Goal: Task Accomplishment & Management: Complete application form

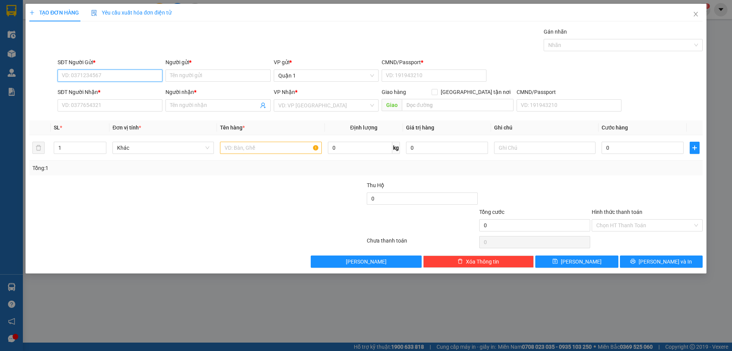
click at [105, 72] on input "SĐT Người Gửi *" at bounding box center [110, 75] width 105 height 12
click at [132, 91] on div "0979045430 - SANG" at bounding box center [110, 91] width 96 height 8
type input "0979045430"
type input "SANG"
type input "1"
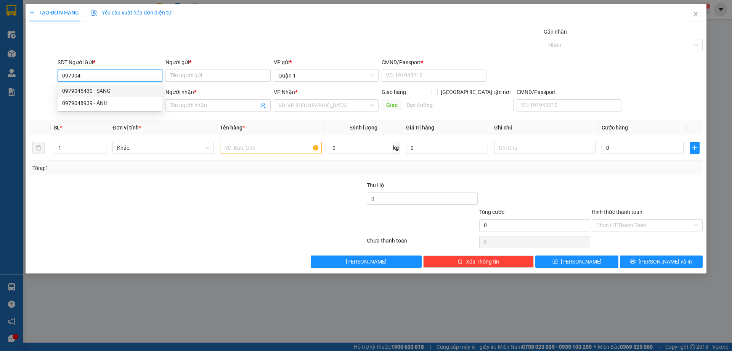
type input "0932109210"
type input "BÌNH"
type input "0979045430"
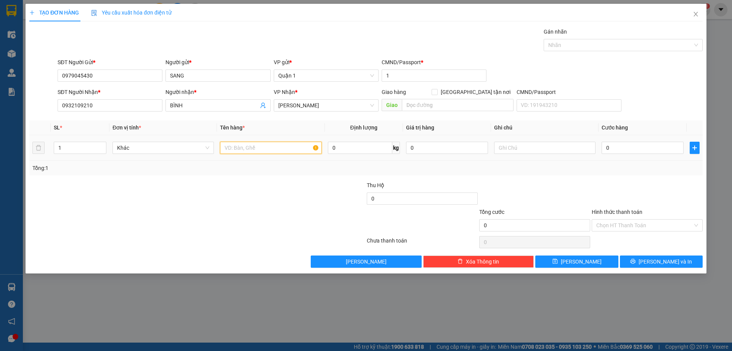
click at [240, 144] on input "text" at bounding box center [270, 148] width 101 height 12
type input "2 CAN KEO"
type input "2"
click at [100, 145] on span "up" at bounding box center [102, 145] width 5 height 5
click at [651, 147] on input "0" at bounding box center [643, 148] width 82 height 12
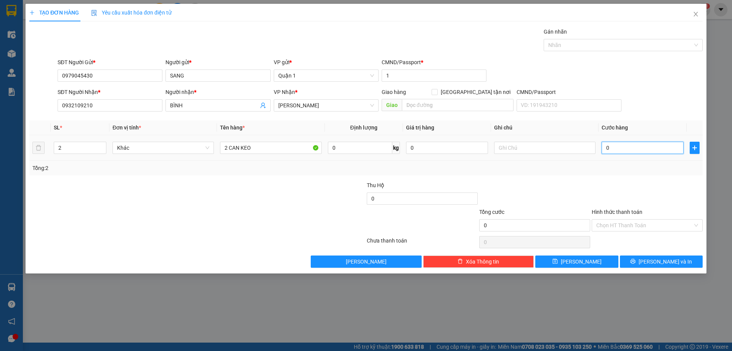
type input "1"
type input "10"
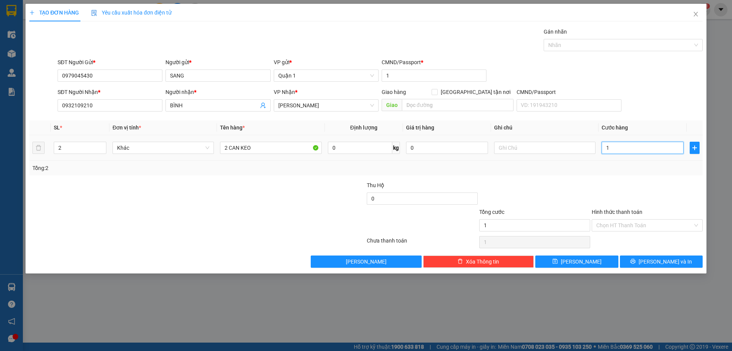
type input "10"
type input "100"
type input "100.000"
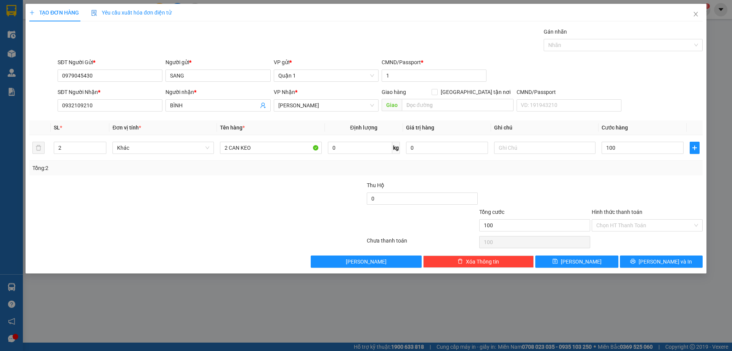
type input "100.000"
drag, startPoint x: 648, startPoint y: 175, endPoint x: 649, endPoint y: 243, distance: 68.7
click at [648, 176] on div "Transit Pickup Surcharge Ids Transit Deliver Surcharge Ids Transit Deliver Surc…" at bounding box center [366, 147] width 674 height 240
click at [598, 261] on button "[PERSON_NAME]" at bounding box center [577, 261] width 83 height 12
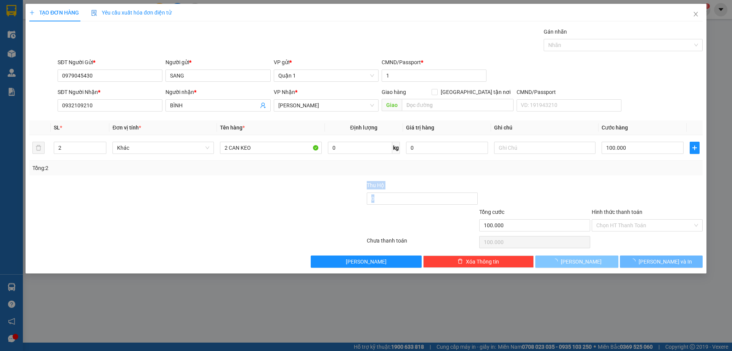
type input "1"
type input "0"
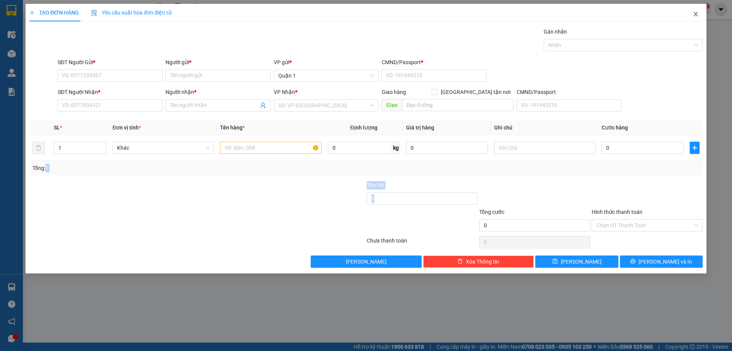
click at [697, 13] on icon "close" at bounding box center [696, 14] width 6 height 6
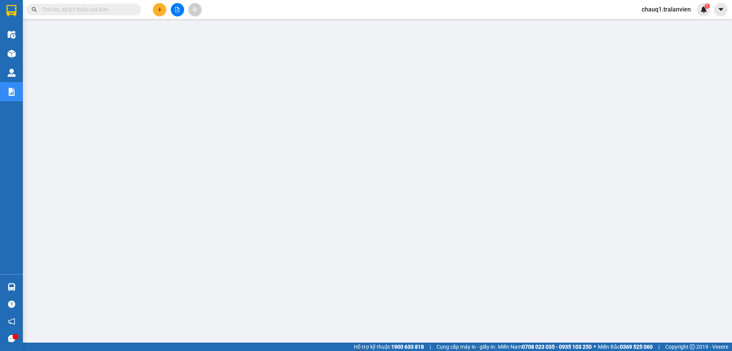
click at [81, 11] on input "text" at bounding box center [87, 9] width 90 height 8
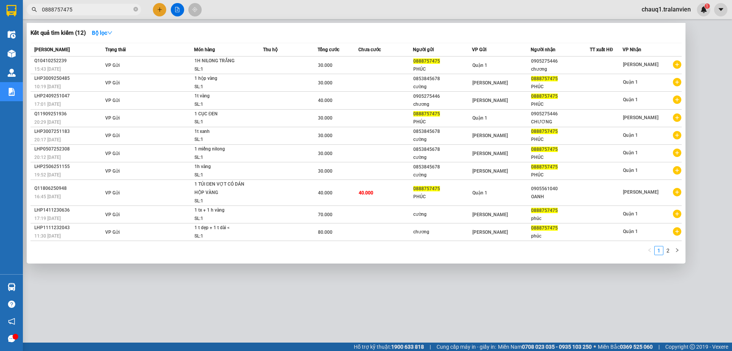
click at [90, 8] on input "0888757475" at bounding box center [87, 9] width 90 height 8
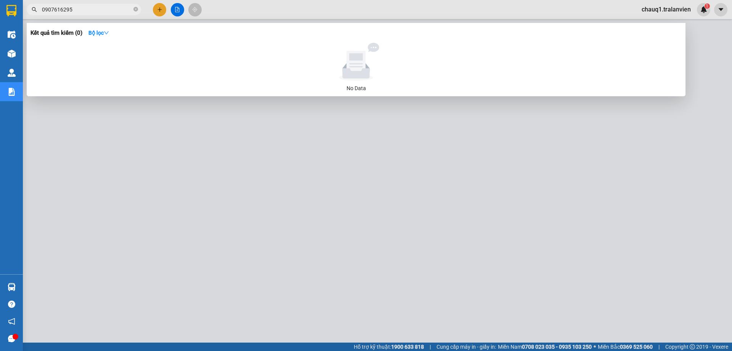
type input "0907616295"
click at [159, 8] on div at bounding box center [366, 175] width 732 height 351
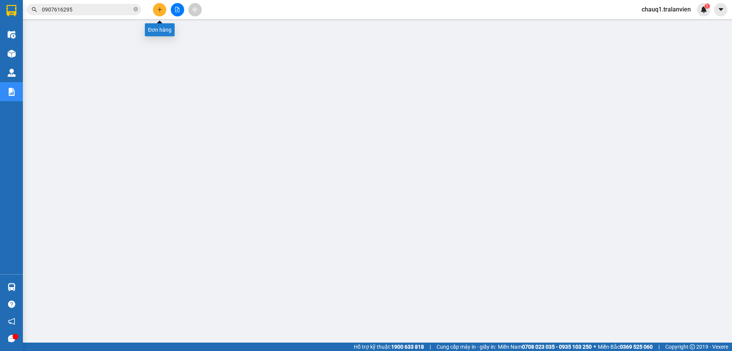
click at [159, 8] on icon "plus" at bounding box center [159, 9] width 5 height 5
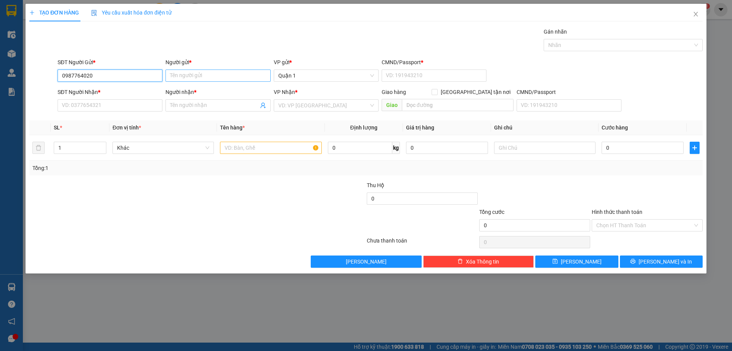
type input "0987764020"
click at [207, 76] on input "Người gửi *" at bounding box center [218, 75] width 105 height 12
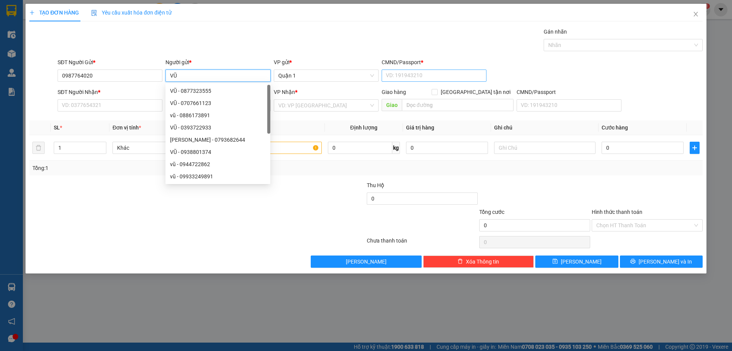
type input "VŨ"
click at [391, 77] on input "CMND/Passport *" at bounding box center [434, 75] width 105 height 12
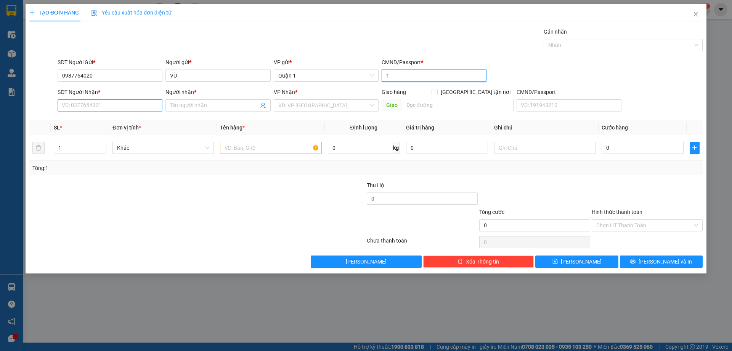
type input "1"
click at [110, 102] on input "SĐT Người Nhận *" at bounding box center [110, 105] width 105 height 12
click at [112, 77] on input "0987764020" at bounding box center [110, 75] width 105 height 12
click at [111, 77] on input "0987764020" at bounding box center [110, 75] width 105 height 12
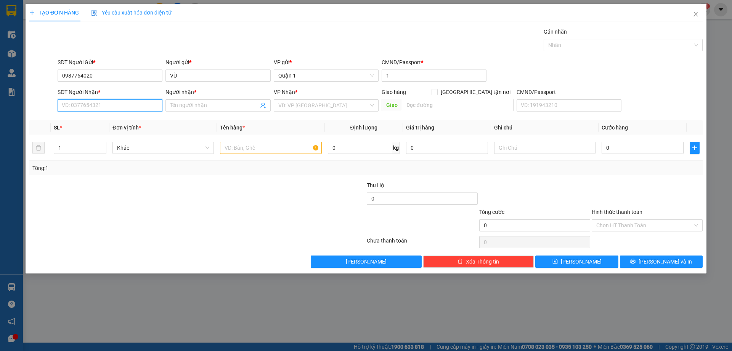
click at [106, 108] on input "SĐT Người Nhận *" at bounding box center [110, 105] width 105 height 12
paste input "0987764020"
type input "0987764020"
click at [129, 121] on div "0987764020 - VŨ" at bounding box center [110, 120] width 96 height 8
type input "VŨ"
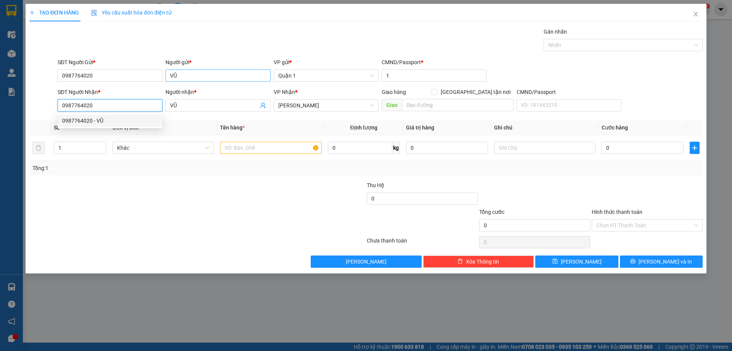
type input "0987764020"
click at [195, 75] on input "VŨ" at bounding box center [218, 75] width 105 height 12
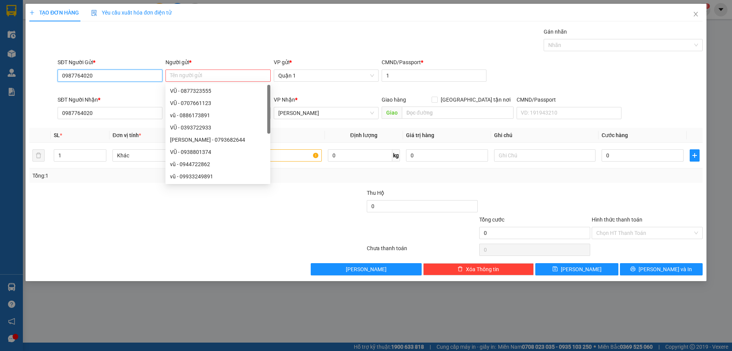
click at [117, 76] on input "0987764020" at bounding box center [110, 75] width 105 height 12
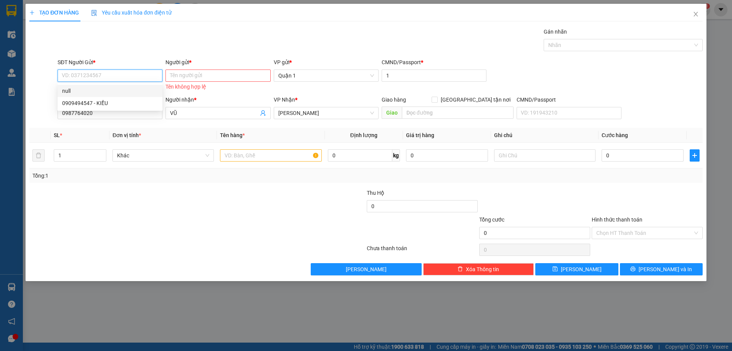
click at [126, 71] on input "SĐT Người Gửi *" at bounding box center [110, 75] width 105 height 12
click at [140, 90] on div "02838330705 - AN THỊNH" at bounding box center [110, 91] width 96 height 8
type input "02838330705"
type input "AN THỊNH"
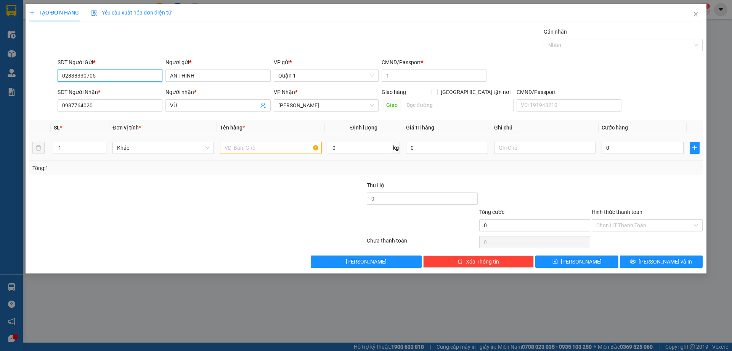
type input "02838330705"
click at [288, 147] on input "text" at bounding box center [270, 148] width 101 height 12
type input "1TH VÀNG"
click at [634, 144] on input "0" at bounding box center [643, 148] width 82 height 12
type input "3"
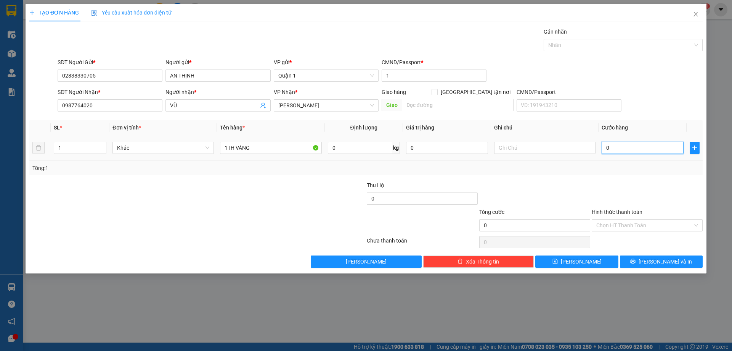
type input "3"
type input "35"
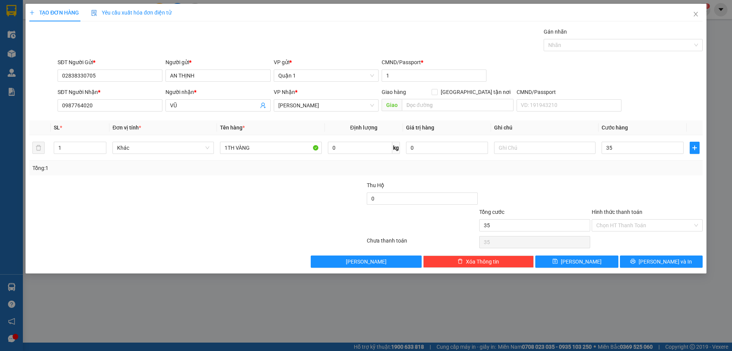
type input "35.000"
click at [622, 190] on div at bounding box center [647, 194] width 113 height 27
click at [595, 262] on button "[PERSON_NAME]" at bounding box center [577, 261] width 83 height 12
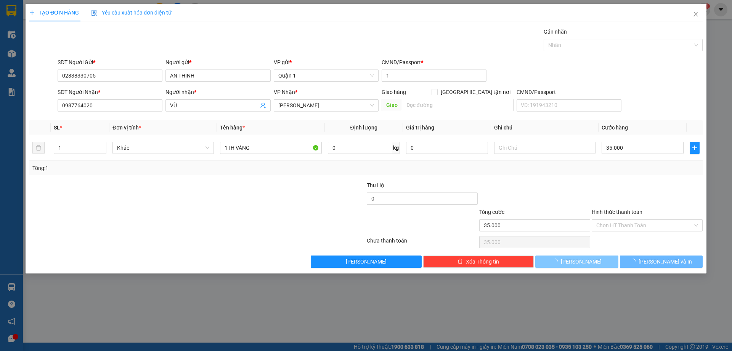
type input "0"
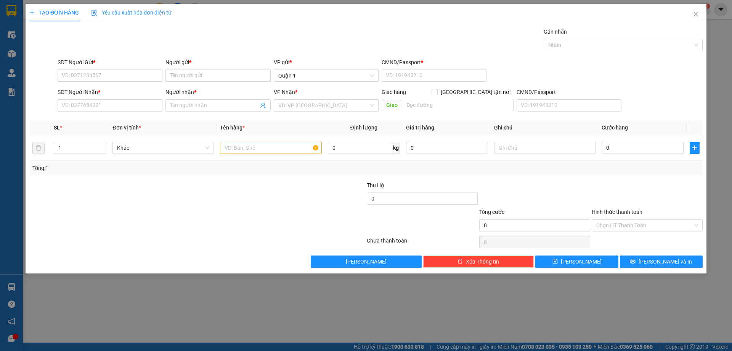
drag, startPoint x: 319, startPoint y: 24, endPoint x: 339, endPoint y: 29, distance: 20.6
click at [319, 24] on div "TẠO ĐƠN HÀNG Yêu cầu xuất hóa đơn điện tử Transit Pickup Surcharge Ids Transit …" at bounding box center [366, 136] width 674 height 264
click at [698, 17] on icon "close" at bounding box center [696, 14] width 6 height 6
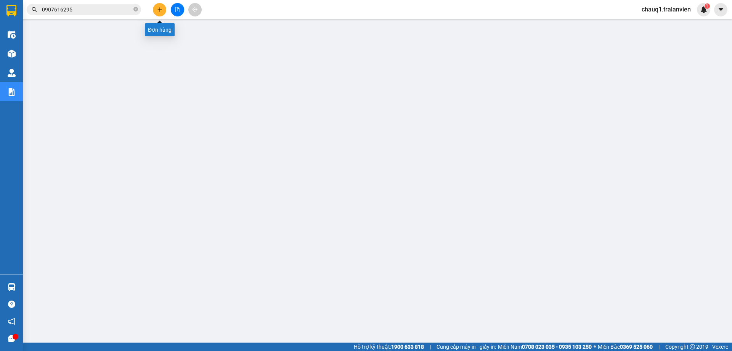
click at [160, 7] on icon "plus" at bounding box center [159, 9] width 5 height 5
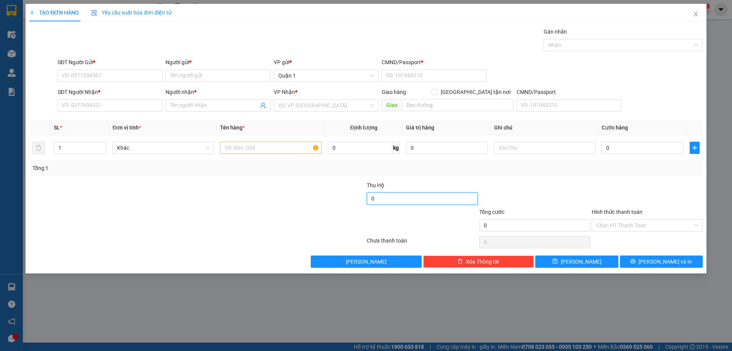
click at [428, 199] on input "0" at bounding box center [422, 198] width 111 height 12
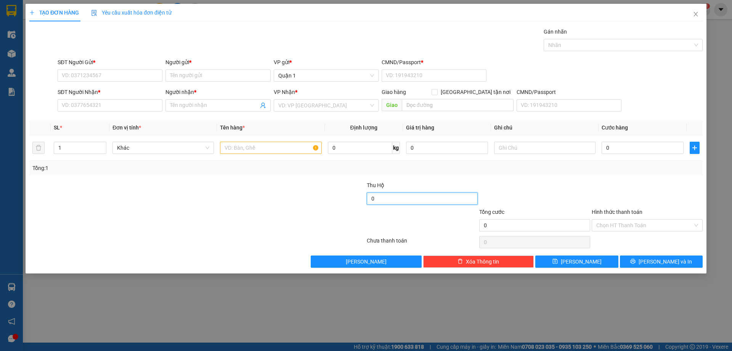
click at [428, 199] on input "0" at bounding box center [422, 198] width 111 height 12
click at [490, 172] on div "Tổng: 1" at bounding box center [366, 168] width 674 height 14
drag, startPoint x: 120, startPoint y: 75, endPoint x: 360, endPoint y: 72, distance: 239.9
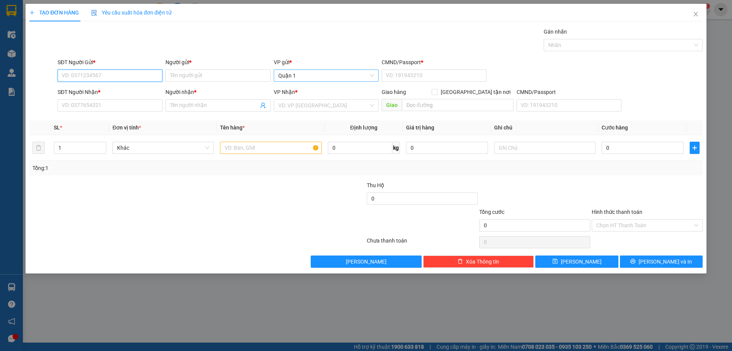
click at [120, 75] on input "SĐT Người Gửi *" at bounding box center [110, 75] width 105 height 12
click at [100, 144] on span "up" at bounding box center [102, 145] width 5 height 5
type input "4"
click at [100, 144] on span "up" at bounding box center [102, 145] width 5 height 5
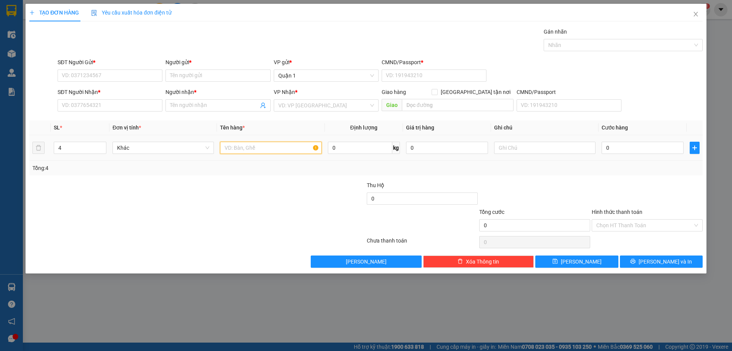
click at [233, 146] on input "text" at bounding box center [270, 148] width 101 height 12
type input "4 LỐP XE"
click at [618, 144] on input "0" at bounding box center [643, 148] width 82 height 12
click at [262, 206] on div at bounding box center [310, 194] width 113 height 27
click at [653, 148] on input "0" at bounding box center [643, 148] width 82 height 12
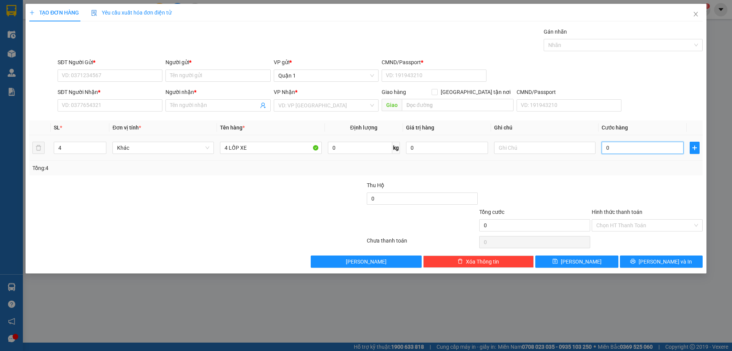
type input "3"
type input "32"
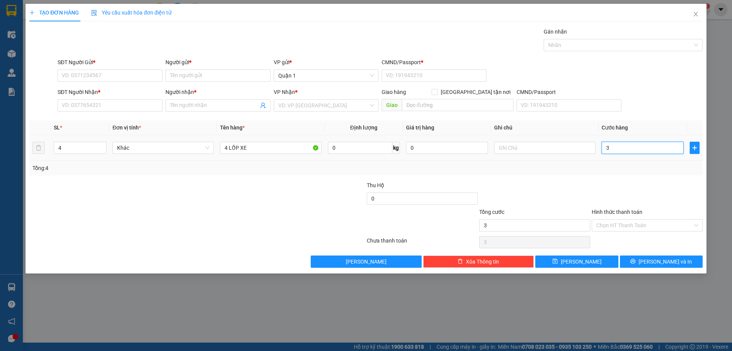
type input "32"
type input "320"
type input "320.000"
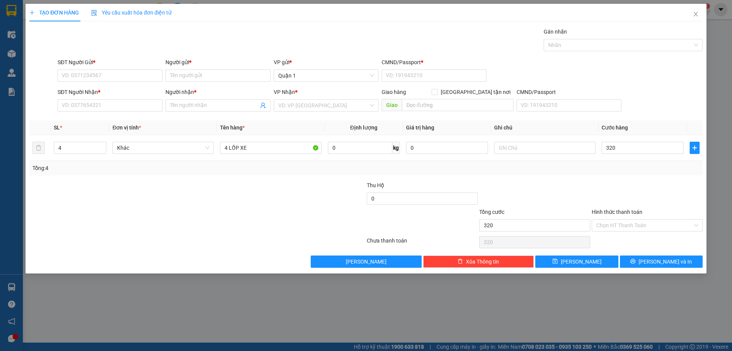
type input "320.000"
click at [558, 188] on div at bounding box center [535, 194] width 113 height 27
click at [541, 146] on input "text" at bounding box center [544, 148] width 101 height 12
type input "NHA TRANG THU HỘ"
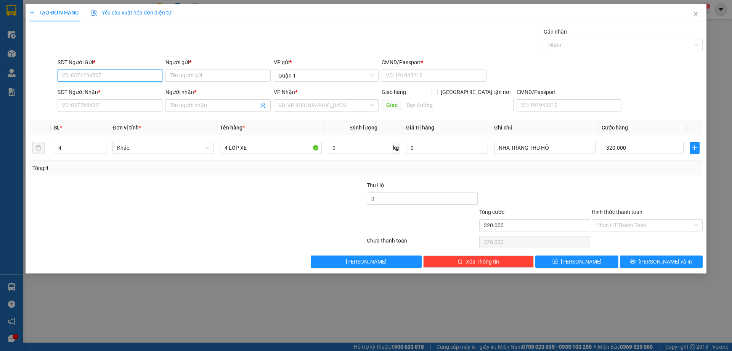
drag, startPoint x: 129, startPoint y: 77, endPoint x: 266, endPoint y: 45, distance: 140.7
click at [131, 77] on input "SĐT Người Gửi *" at bounding box center [110, 75] width 105 height 12
type input "0909128880"
click at [223, 78] on input "Người gửi *" at bounding box center [218, 75] width 105 height 12
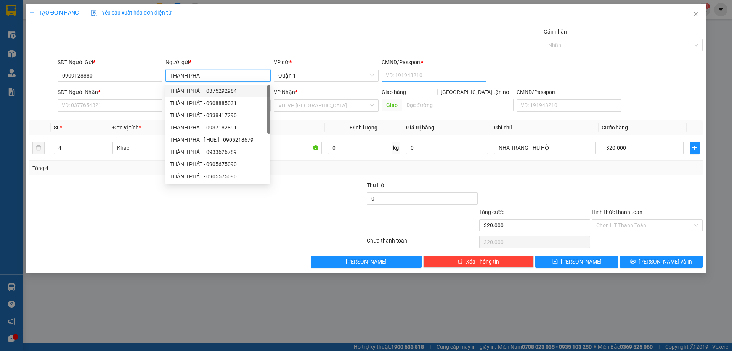
type input "THÀNH PHÁT"
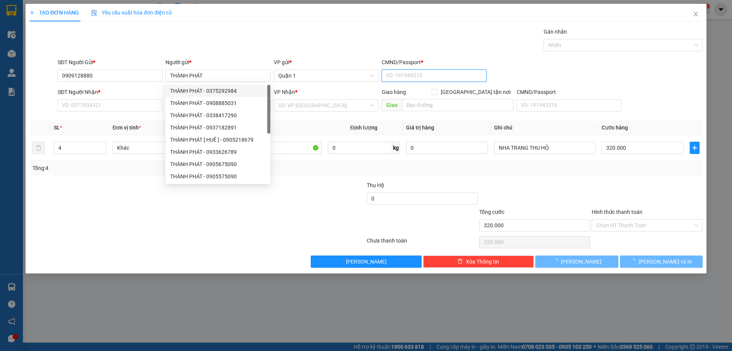
click at [399, 78] on input "CMND/Passport *" at bounding box center [434, 75] width 105 height 12
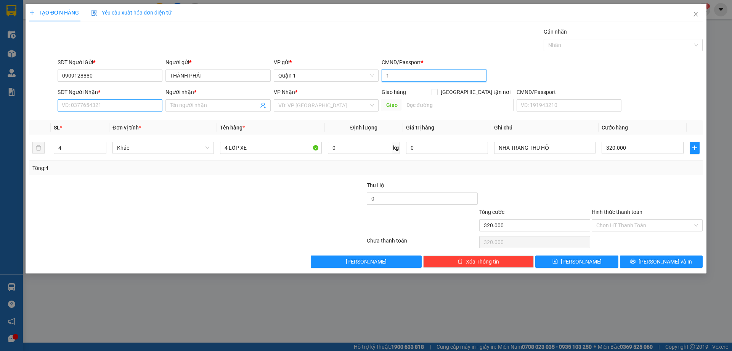
type input "1"
click at [102, 105] on input "SĐT Người Nhận *" at bounding box center [110, 105] width 105 height 12
type input "0889316315"
click at [201, 104] on input "Người nhận *" at bounding box center [214, 105] width 88 height 8
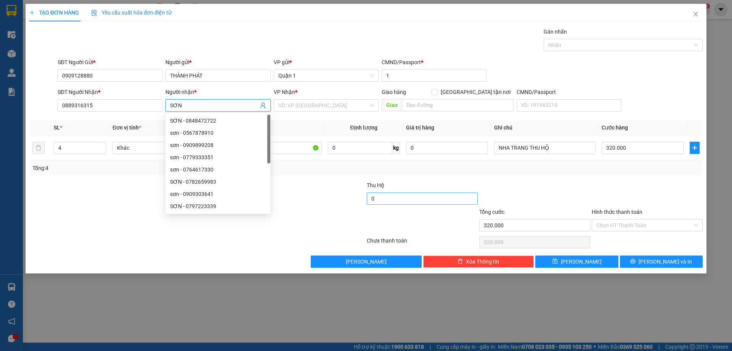
type input "SƠN"
click at [402, 198] on input "0" at bounding box center [422, 198] width 111 height 12
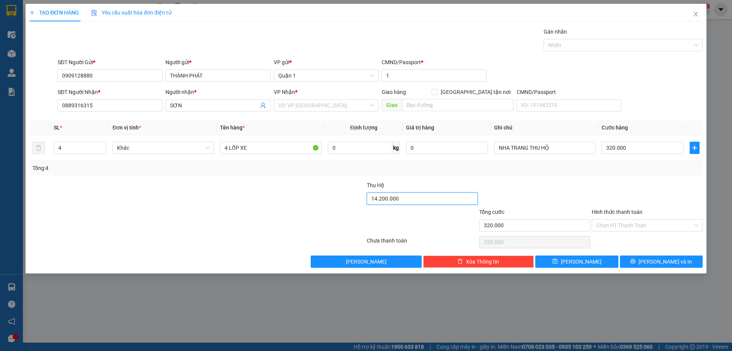
type input "14.200.000"
click at [590, 182] on div at bounding box center [535, 194] width 113 height 27
click at [348, 105] on input "search" at bounding box center [323, 105] width 90 height 11
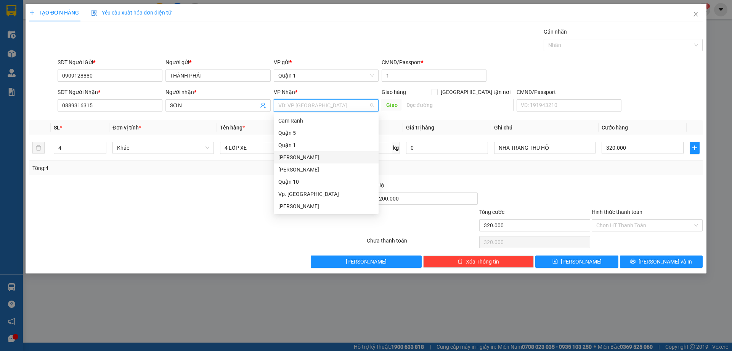
click at [332, 156] on div "[PERSON_NAME]" at bounding box center [326, 157] width 96 height 8
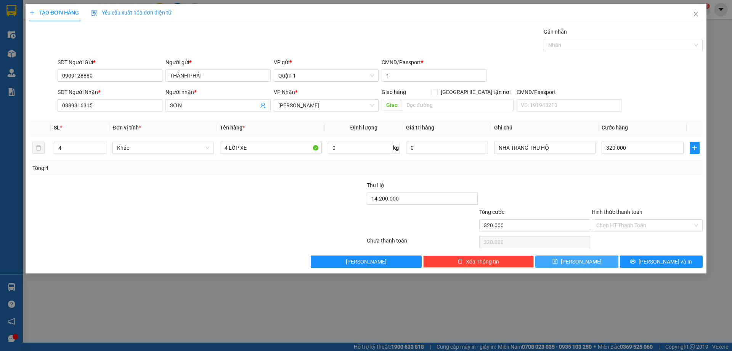
click at [582, 260] on span "[PERSON_NAME]" at bounding box center [581, 261] width 41 height 8
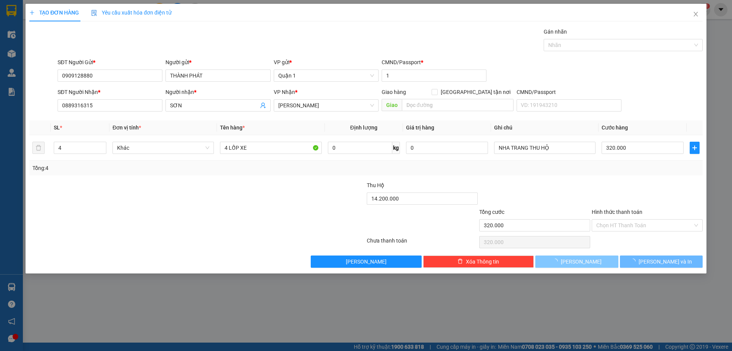
type input "1"
type input "0"
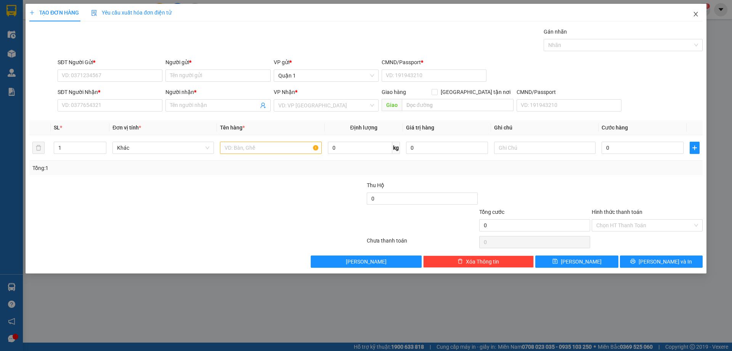
click at [696, 13] on icon "close" at bounding box center [696, 14] width 6 height 6
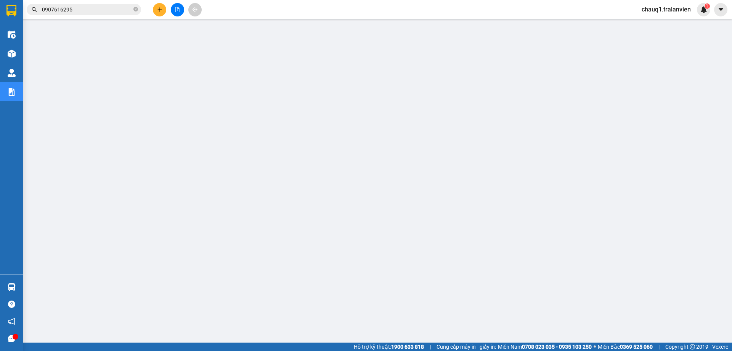
click at [92, 11] on input "0907616295" at bounding box center [87, 9] width 90 height 8
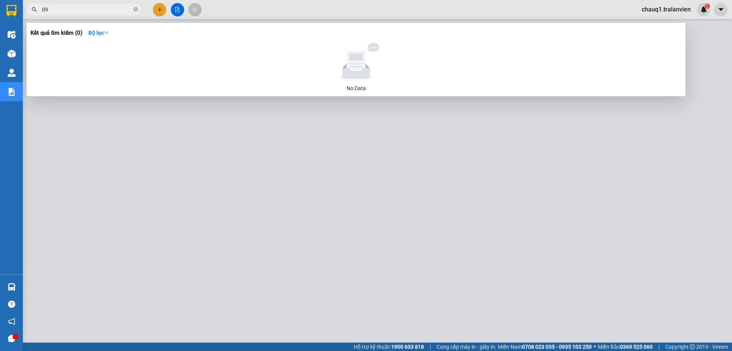
type input "0"
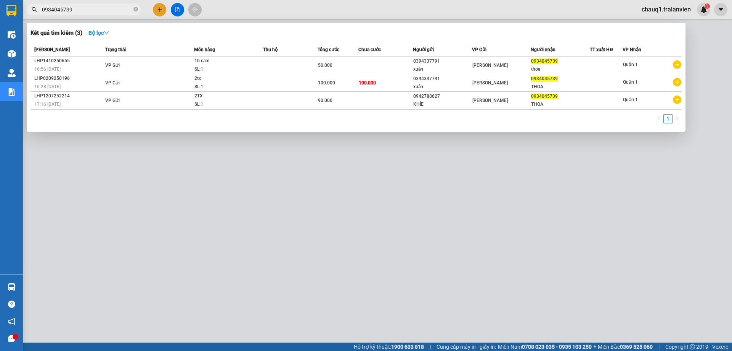
type input "0934045739"
click at [159, 9] on div at bounding box center [366, 175] width 732 height 351
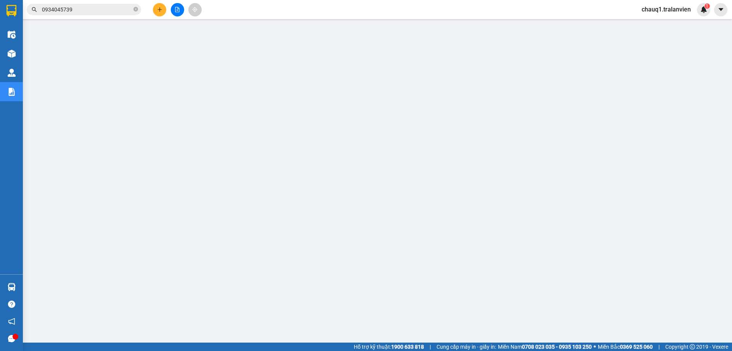
click at [159, 9] on icon "plus" at bounding box center [159, 9] width 5 height 5
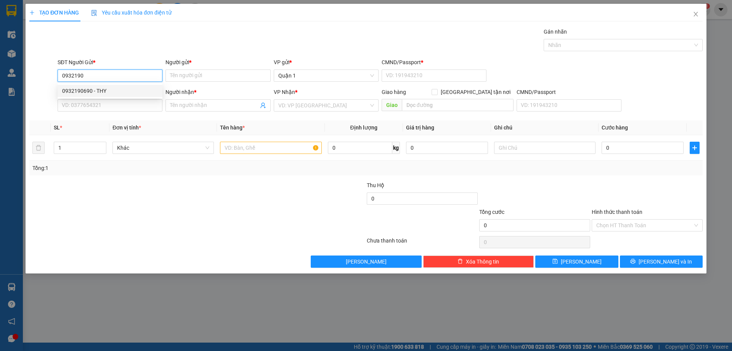
click at [112, 88] on div "0932190690 - THY" at bounding box center [110, 91] width 96 height 8
type input "0932190690"
type input "THY"
type input "1"
type input "0388744411"
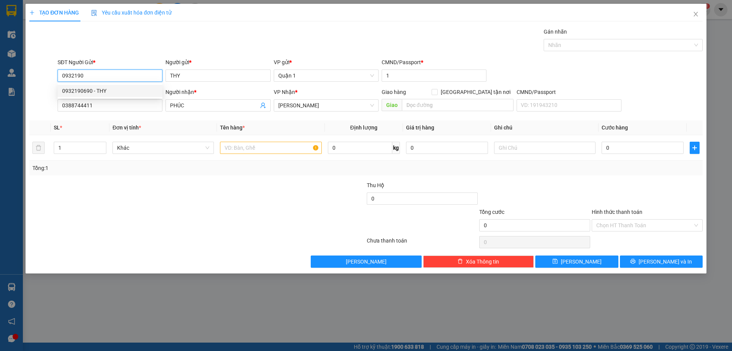
type input "PHÚC"
type input "0932190690"
click at [261, 147] on input "text" at bounding box center [270, 148] width 101 height 12
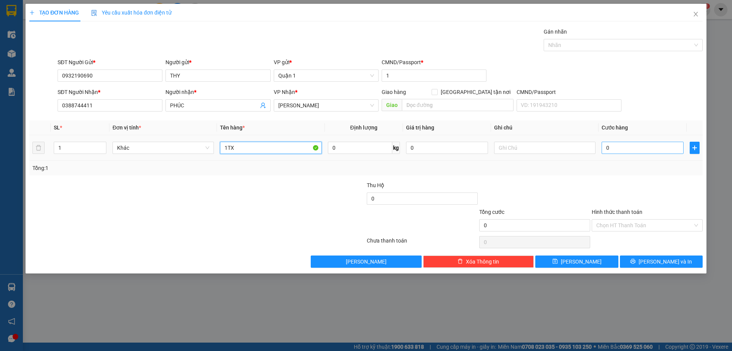
type input "1TX"
click at [638, 149] on input "0" at bounding box center [643, 148] width 82 height 12
type input "4"
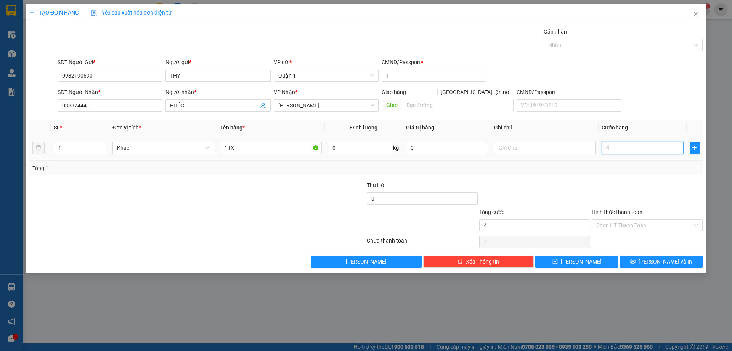
type input "40"
type input "40.000"
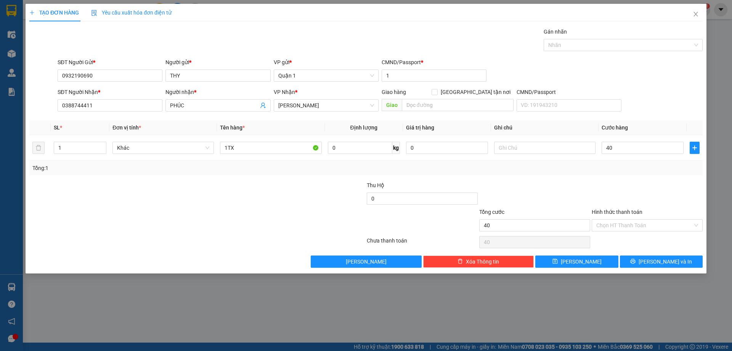
type input "40.000"
click at [464, 170] on div "Tổng: 1" at bounding box center [366, 168] width 668 height 8
click at [574, 258] on button "[PERSON_NAME]" at bounding box center [577, 261] width 83 height 12
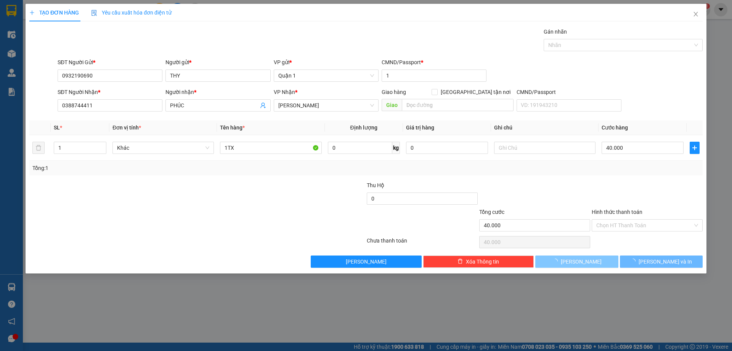
type input "0"
